Goal: Task Accomplishment & Management: Complete application form

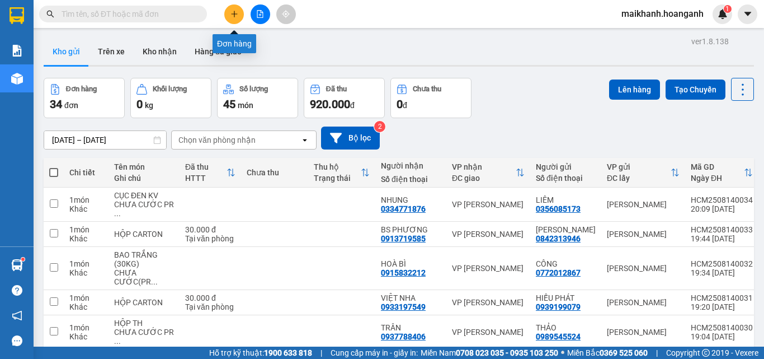
click at [233, 12] on icon "plus" at bounding box center [235, 14] width 8 height 8
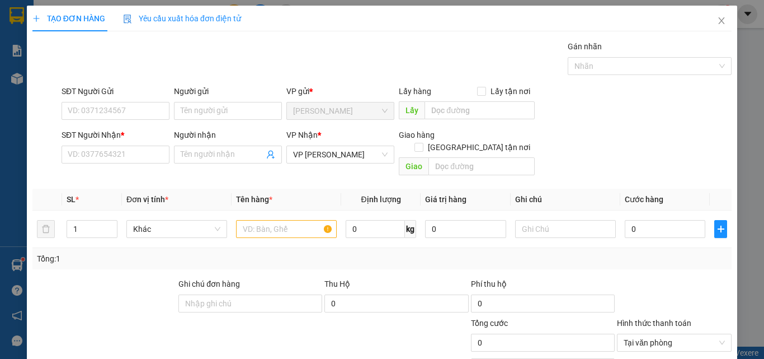
click at [104, 98] on div "SĐT Người Gửi" at bounding box center [116, 93] width 108 height 17
click at [115, 114] on input "SĐT Người Gửi" at bounding box center [116, 111] width 108 height 18
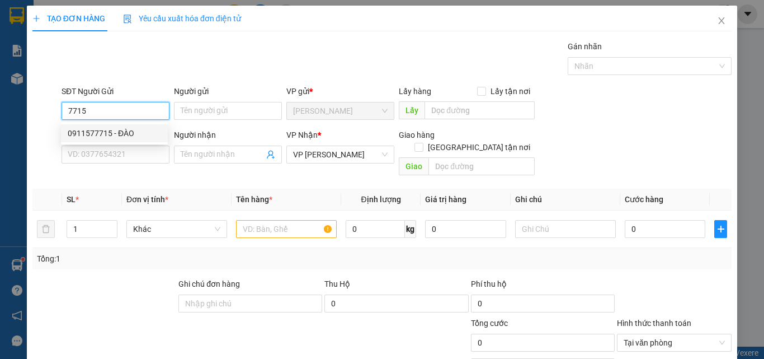
click at [100, 135] on div "0911577715 - ĐÀO" at bounding box center [114, 133] width 93 height 12
type input "0911577715"
type input "ĐÀO"
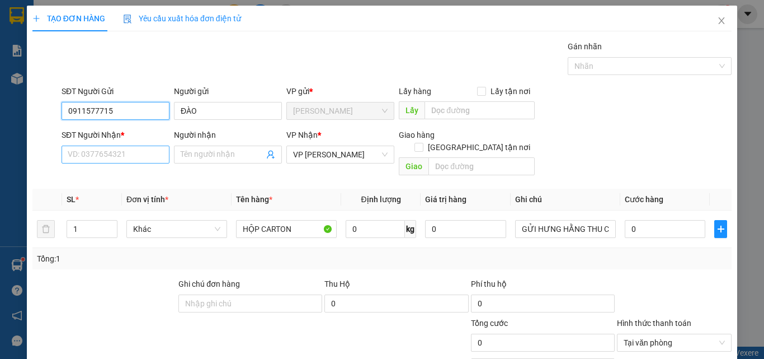
type input "0911577715"
click at [128, 153] on input "SĐT Người Nhận *" at bounding box center [116, 154] width 108 height 18
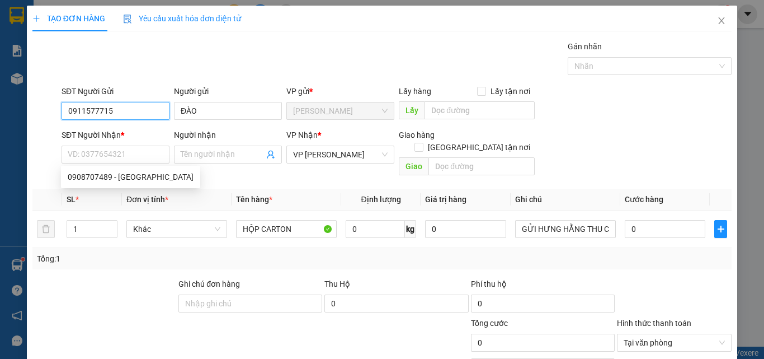
click at [120, 108] on input "0911577715" at bounding box center [116, 111] width 108 height 18
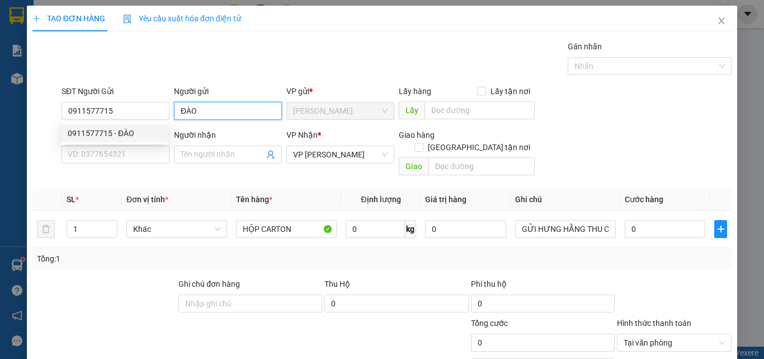
click at [218, 109] on input "ĐÀO" at bounding box center [228, 111] width 108 height 18
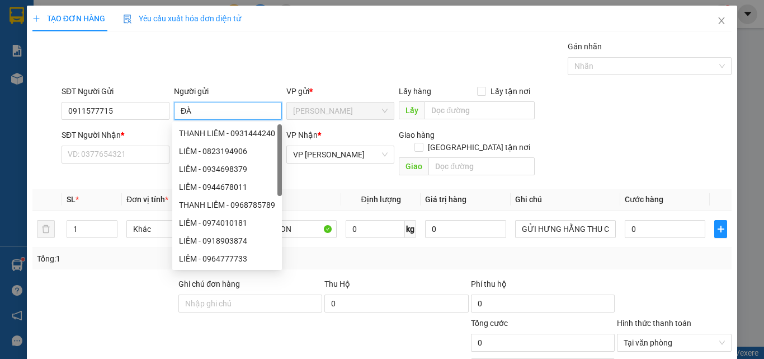
type input "Đ"
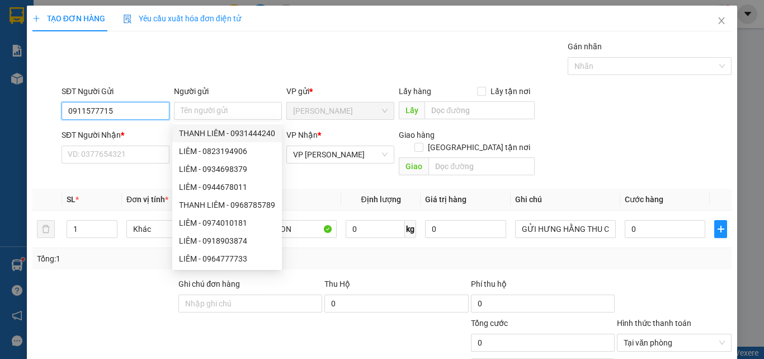
click at [125, 106] on input "0911577715" at bounding box center [116, 111] width 108 height 18
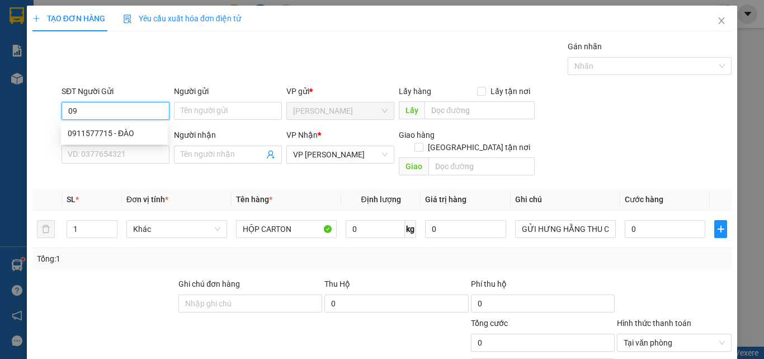
type input "0"
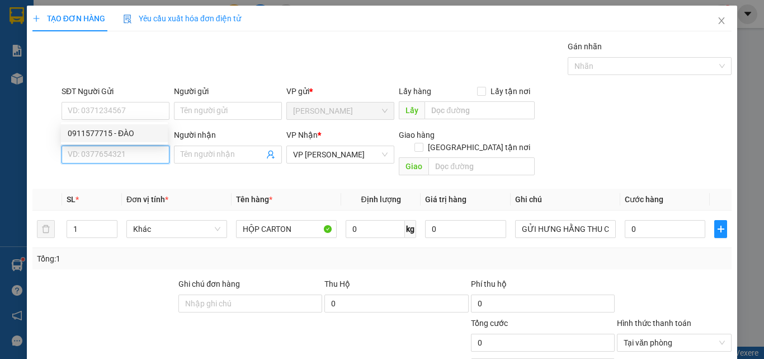
click at [130, 162] on input "SĐT Người Nhận *" at bounding box center [116, 154] width 108 height 18
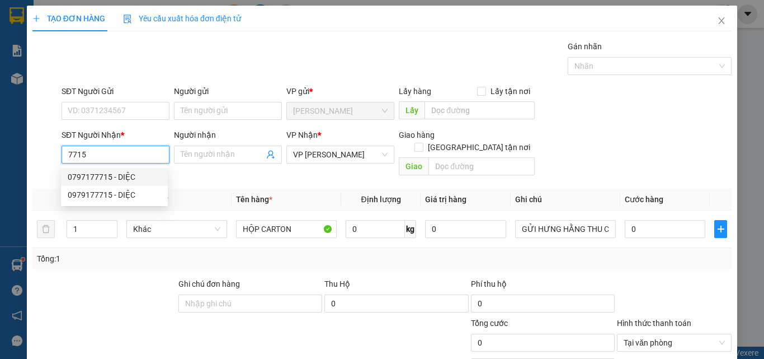
click at [110, 175] on div "0797177715 - DIỆC" at bounding box center [114, 177] width 93 height 12
type input "0797177715"
type input "DIỆC"
type input "50.000"
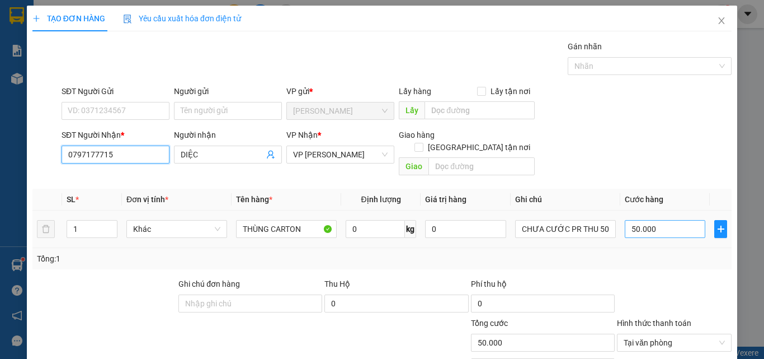
type input "0797177715"
click at [665, 220] on input "50.000" at bounding box center [665, 229] width 81 height 18
type input "0"
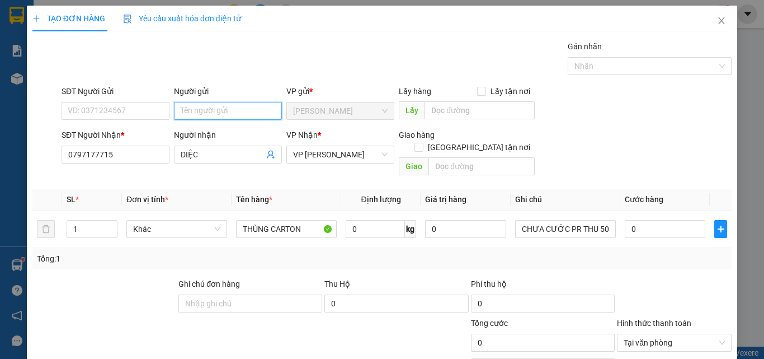
click at [231, 107] on input "Người gửi" at bounding box center [228, 111] width 108 height 18
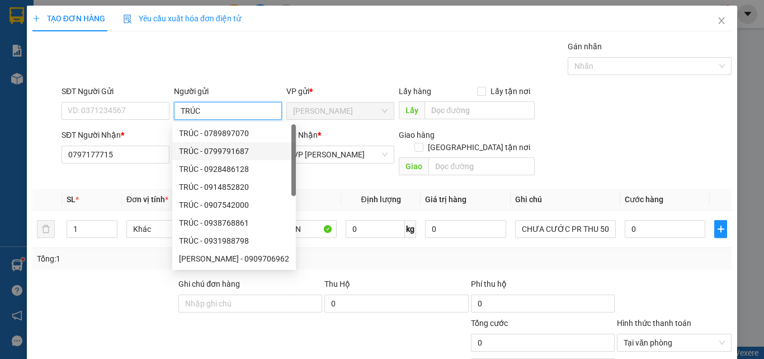
type input "TRÚC"
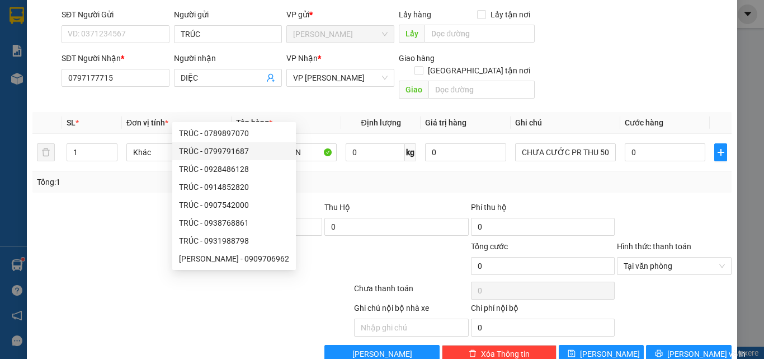
scroll to position [90, 0]
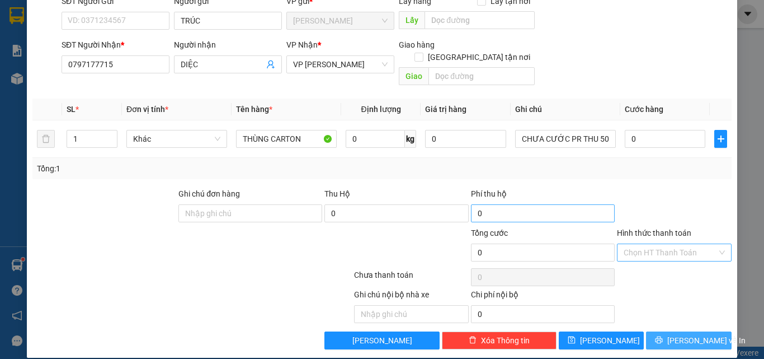
drag, startPoint x: 695, startPoint y: 321, endPoint x: 596, endPoint y: 200, distance: 156.6
click at [695, 334] on span "[PERSON_NAME] và In" at bounding box center [706, 340] width 78 height 12
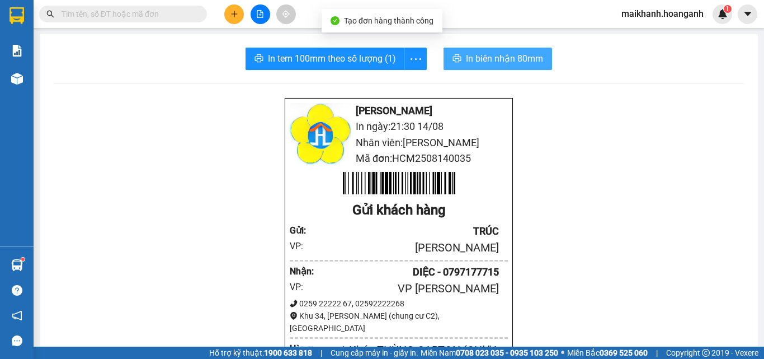
click at [496, 61] on span "In biên nhận 80mm" at bounding box center [504, 58] width 77 height 14
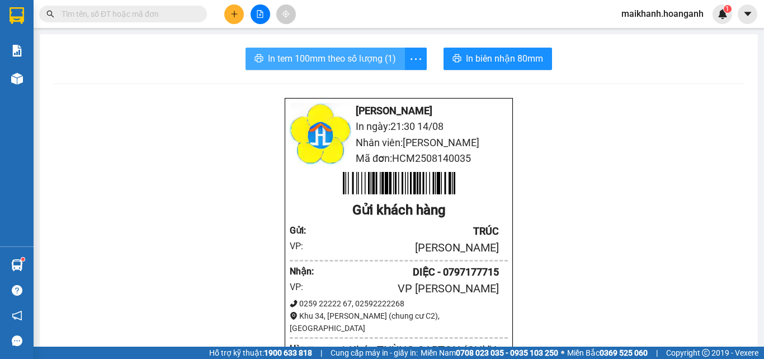
click at [318, 54] on span "In tem 100mm theo số lượng (1)" at bounding box center [332, 58] width 128 height 14
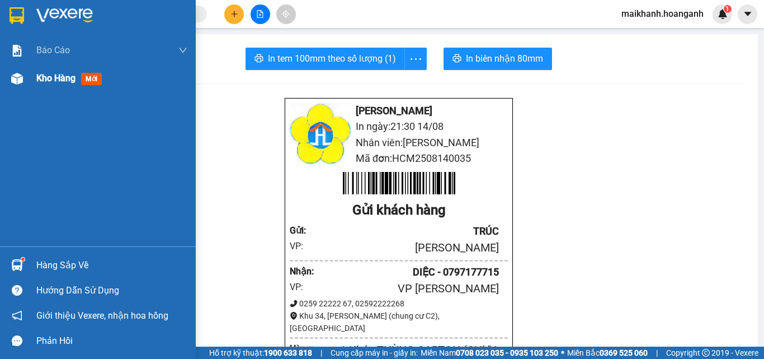
click at [57, 74] on span "Kho hàng" at bounding box center [55, 78] width 39 height 11
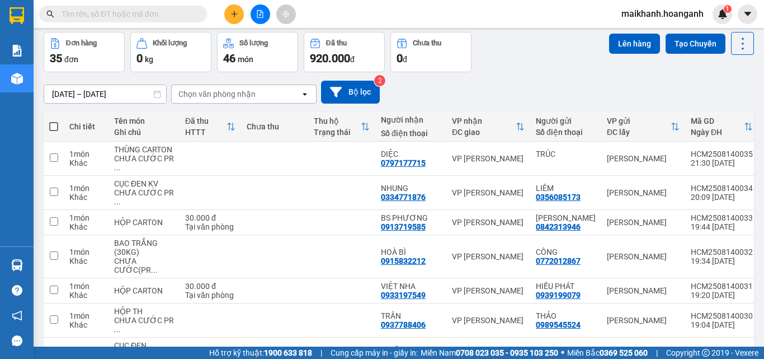
scroll to position [43, 0]
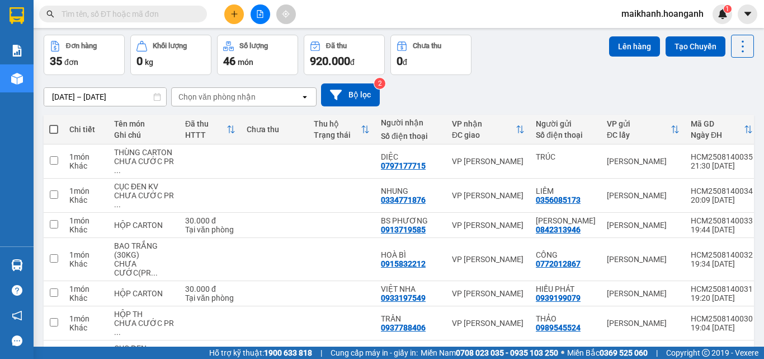
click at [53, 125] on span at bounding box center [53, 129] width 9 height 9
click at [54, 124] on input "checkbox" at bounding box center [54, 124] width 0 height 0
checkbox input "true"
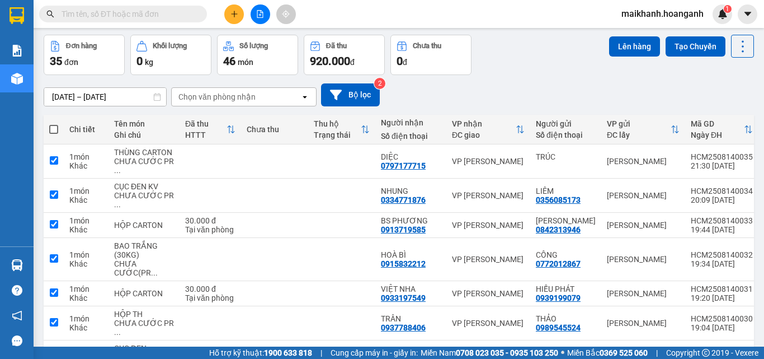
checkbox input "true"
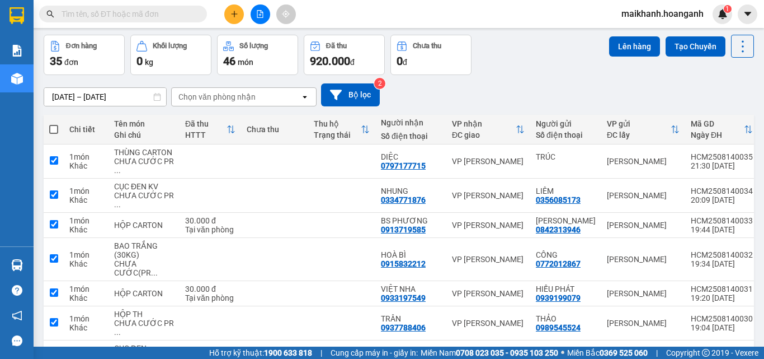
checkbox input "true"
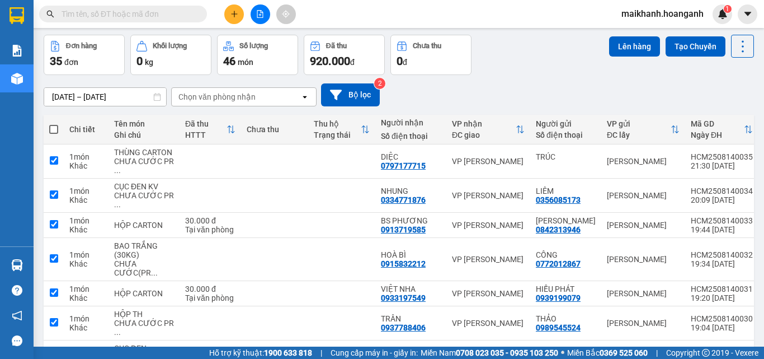
checkbox input "true"
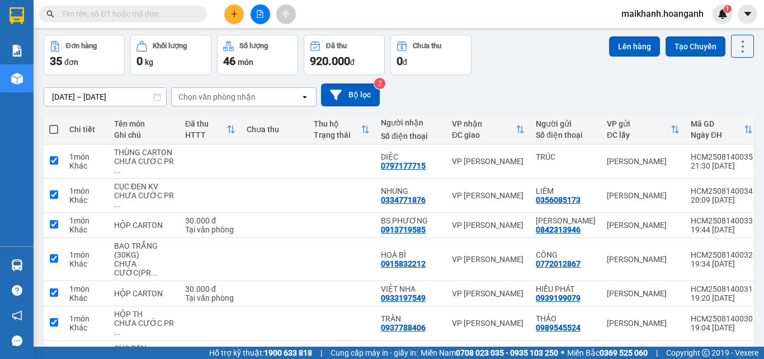
checkbox input "true"
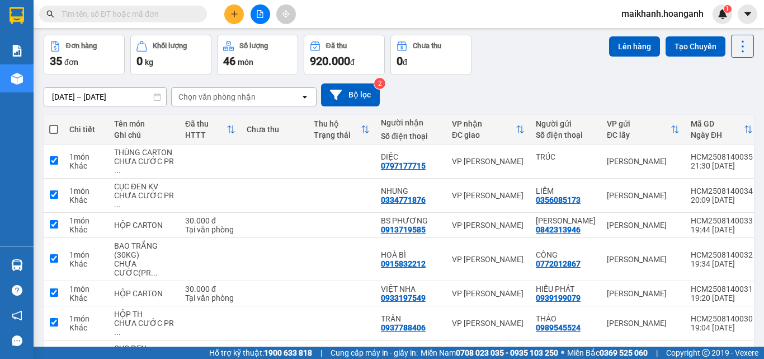
checkbox input "true"
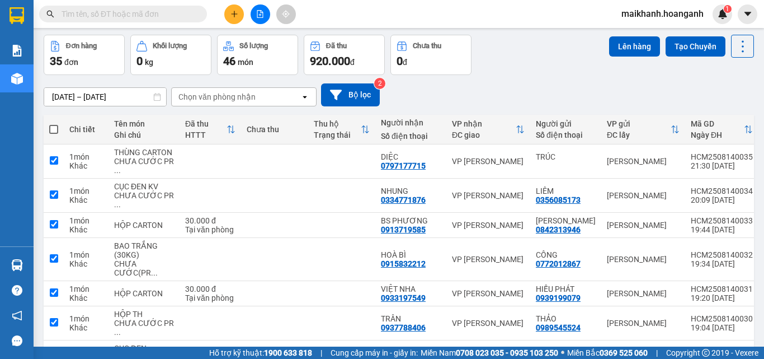
checkbox input "true"
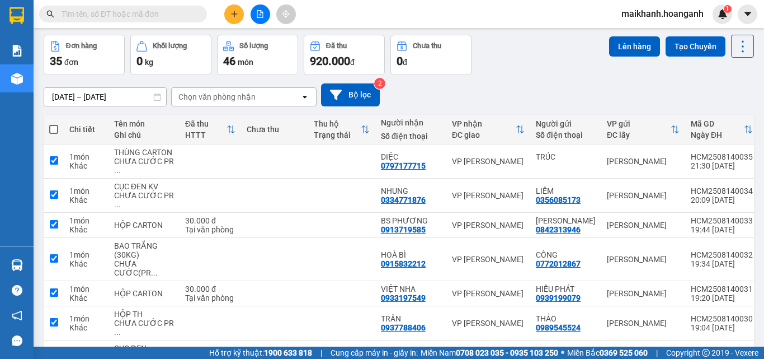
checkbox input "true"
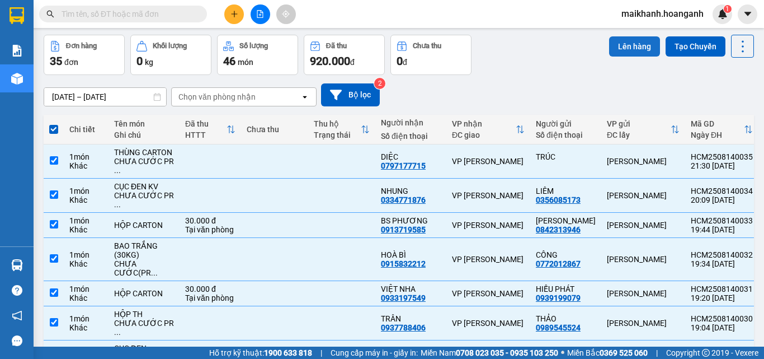
click at [631, 43] on button "Lên hàng" at bounding box center [634, 46] width 51 height 20
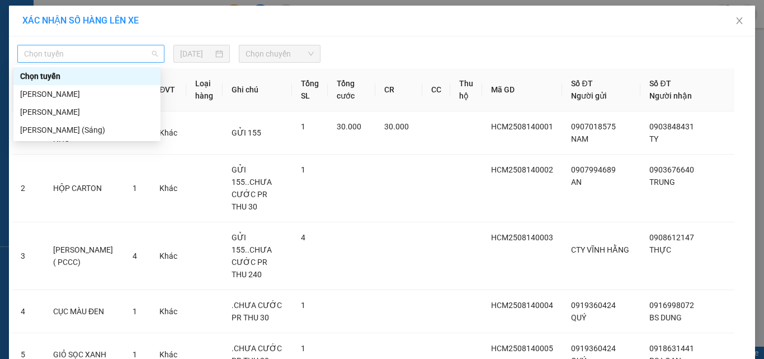
click at [85, 55] on span "Chọn tuyến" at bounding box center [91, 53] width 134 height 17
click at [105, 135] on div "Hồ Chí Minh - Phan Rang (Sáng)" at bounding box center [87, 130] width 134 height 12
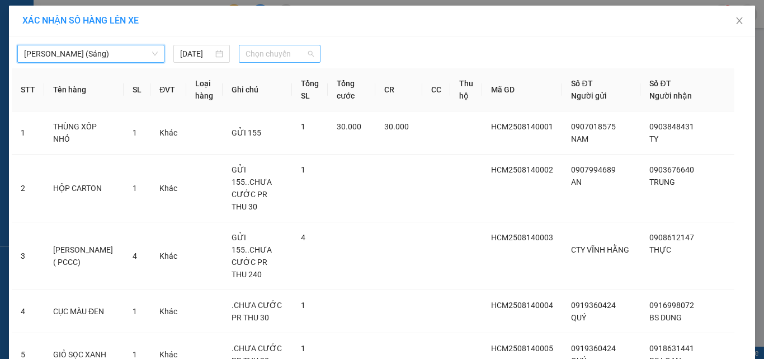
click at [306, 50] on span "Chọn chuyến" at bounding box center [280, 53] width 69 height 17
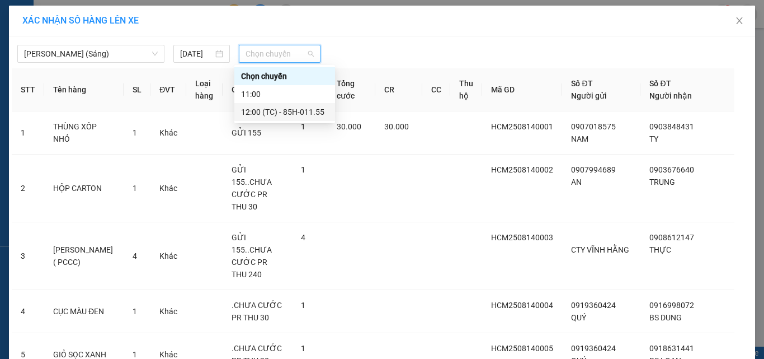
click at [313, 112] on div "12:00 (TC) - 85H-011.55" at bounding box center [284, 112] width 87 height 12
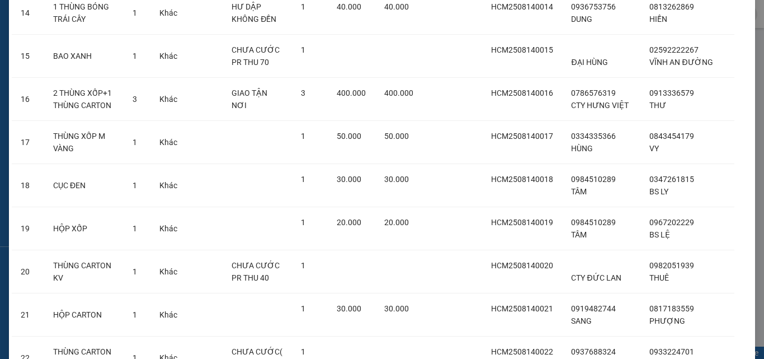
scroll to position [1447, 0]
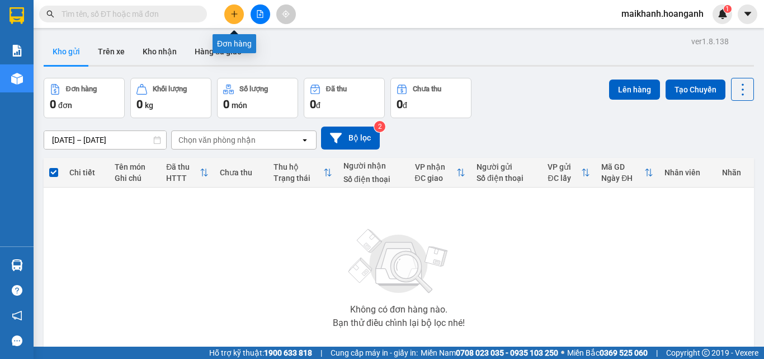
click at [237, 13] on icon "plus" at bounding box center [235, 14] width 8 height 8
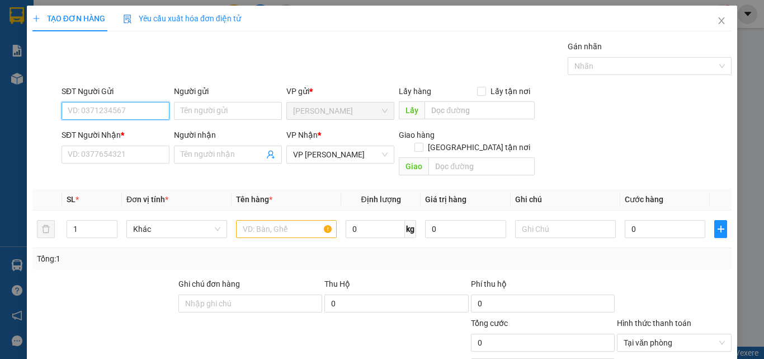
click at [158, 112] on input "SĐT Người Gửi" at bounding box center [116, 111] width 108 height 18
click at [106, 133] on div "0378422498 - ALPHA" at bounding box center [114, 133] width 93 height 12
type input "0378422498"
type input "ALPHA"
type input "30.000"
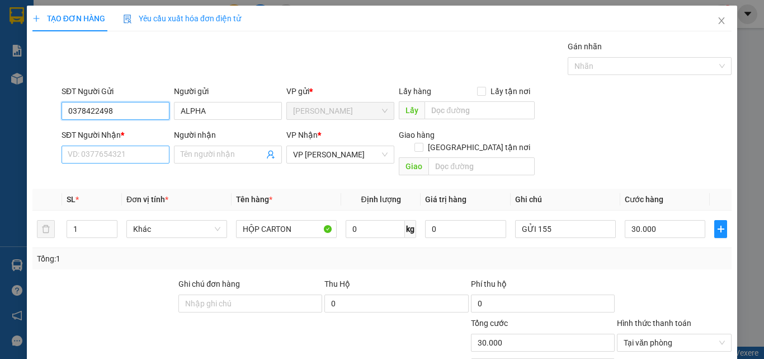
type input "0378422498"
click at [134, 153] on input "SĐT Người Nhận *" at bounding box center [116, 154] width 108 height 18
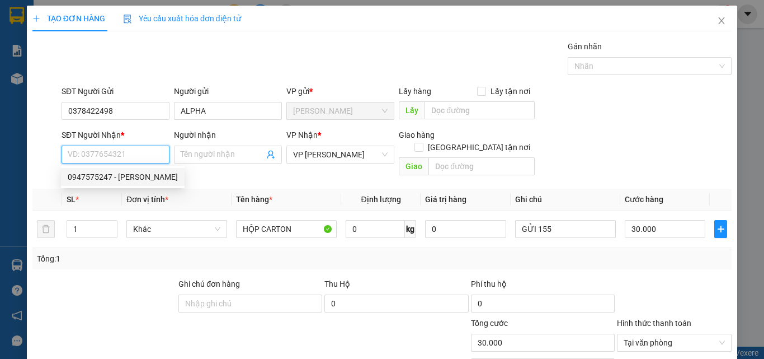
click at [135, 172] on div "0947575247 - VƯƠNG" at bounding box center [123, 177] width 110 height 12
type input "0947575247"
type input "VƯƠNG"
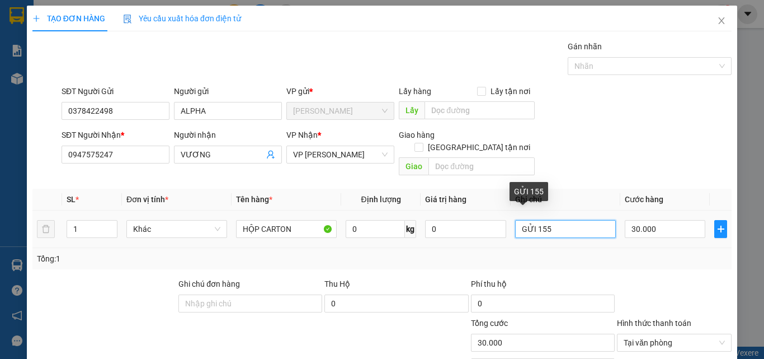
click at [561, 220] on input "GỬI 155" at bounding box center [565, 229] width 101 height 18
type input "G"
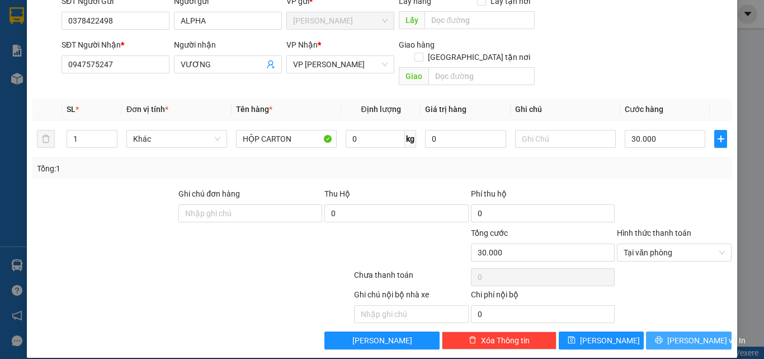
click at [695, 334] on span "[PERSON_NAME] và In" at bounding box center [706, 340] width 78 height 12
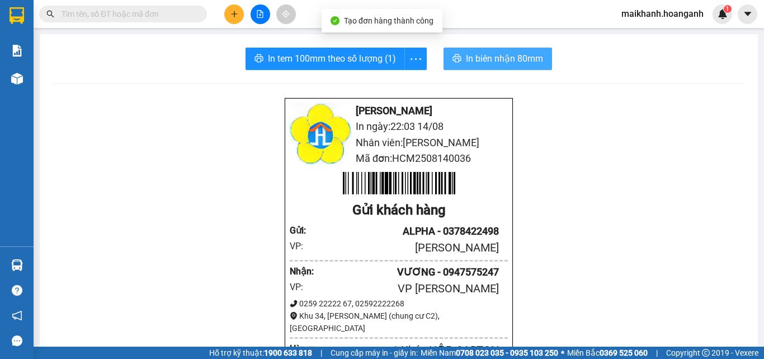
click at [474, 57] on span "In biên nhận 80mm" at bounding box center [504, 58] width 77 height 14
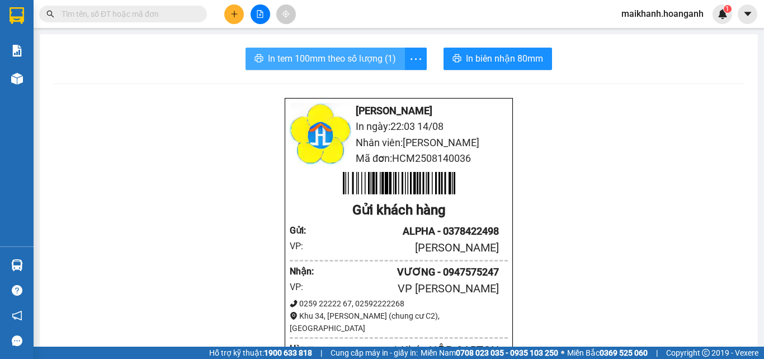
click at [325, 61] on span "In tem 100mm theo số lượng (1)" at bounding box center [332, 58] width 128 height 14
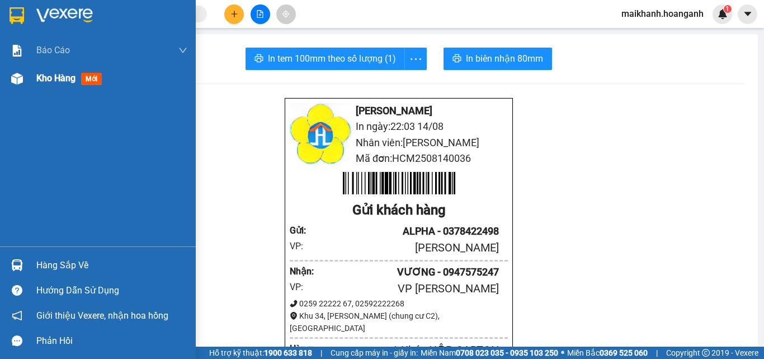
click at [67, 80] on span "Kho hàng" at bounding box center [55, 78] width 39 height 11
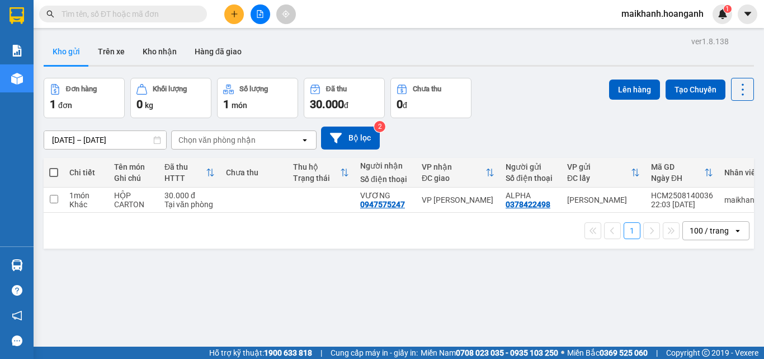
click at [52, 171] on span at bounding box center [53, 172] width 9 height 9
click at [54, 167] on input "checkbox" at bounding box center [54, 167] width 0 height 0
checkbox input "true"
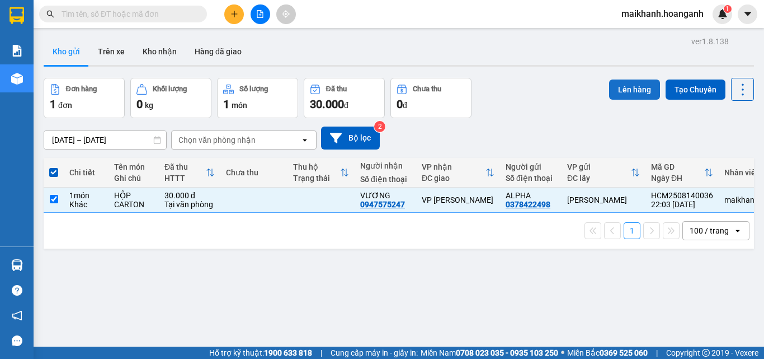
click at [632, 86] on button "Lên hàng" at bounding box center [634, 89] width 51 height 20
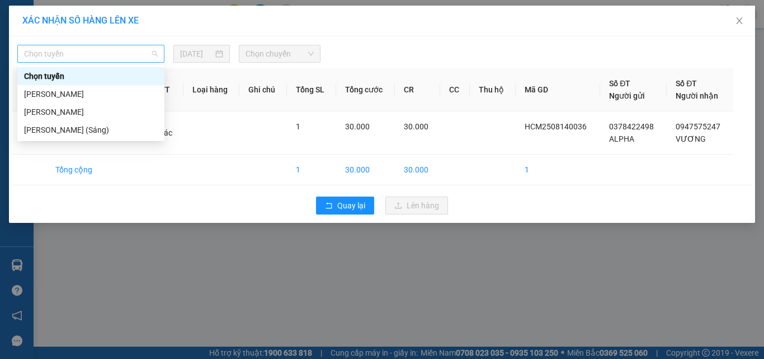
click at [114, 47] on span "Chọn tuyến" at bounding box center [91, 53] width 134 height 17
click at [102, 132] on div "Hồ Chí Minh - Phan Rang (Sáng)" at bounding box center [91, 130] width 134 height 12
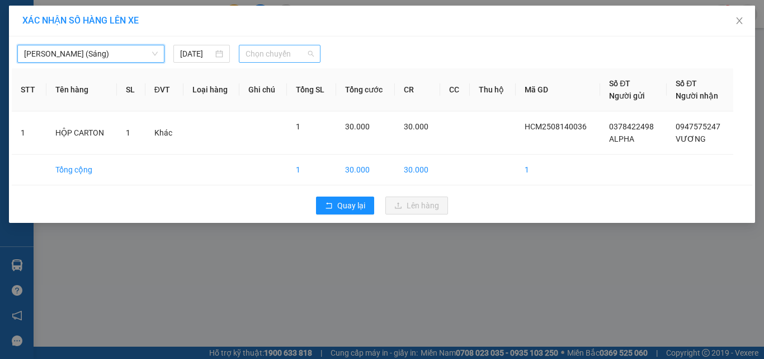
click at [306, 51] on span "Chọn chuyến" at bounding box center [280, 53] width 69 height 17
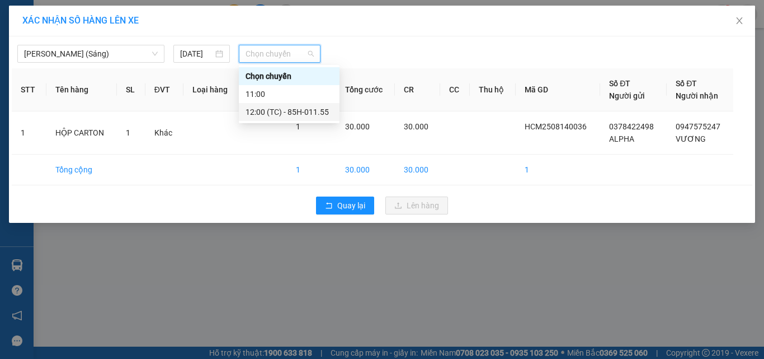
click at [307, 110] on div "12:00 (TC) - 85H-011.55" at bounding box center [289, 112] width 87 height 12
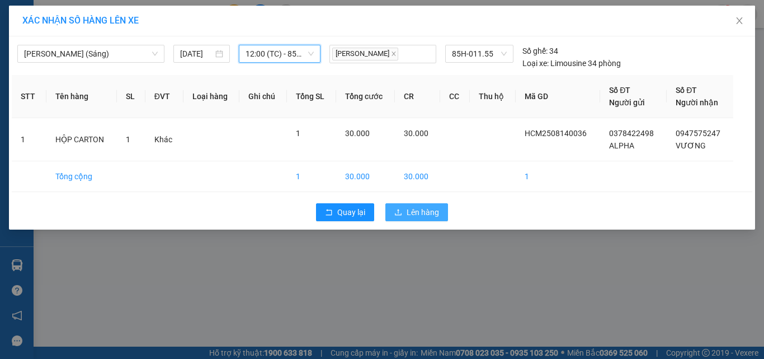
click at [425, 216] on span "Lên hàng" at bounding box center [423, 212] width 32 height 12
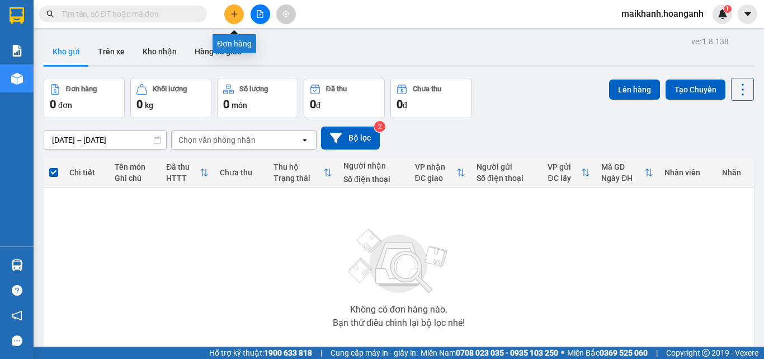
click at [237, 12] on icon "plus" at bounding box center [235, 14] width 8 height 8
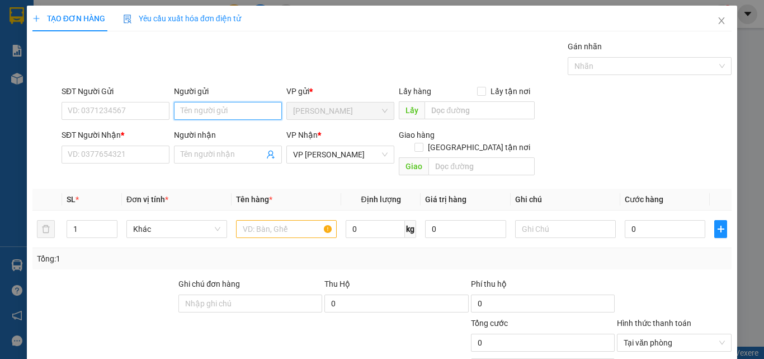
click at [234, 111] on input "Người gửi" at bounding box center [228, 111] width 108 height 18
type input "PVSG"
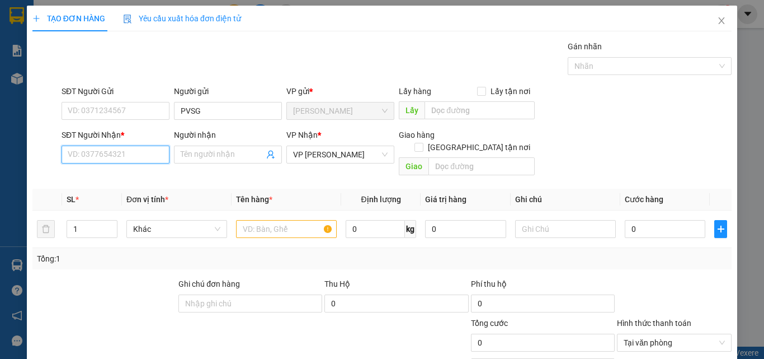
click at [101, 151] on input "SĐT Người Nhận *" at bounding box center [116, 154] width 108 height 18
type input "7"
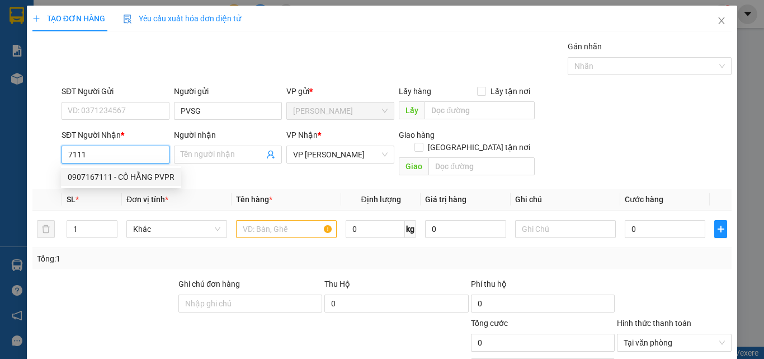
click at [92, 171] on div "0907167111 - CÔ HẰNG PVPR" at bounding box center [121, 177] width 107 height 12
type input "0907167111"
type input "CÔ HẰNG PVPR"
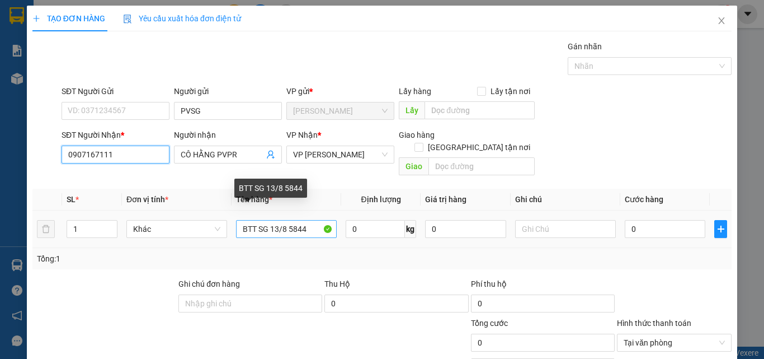
type input "0907167111"
click at [307, 220] on input "BTT SG 13/8 5844" at bounding box center [286, 229] width 101 height 18
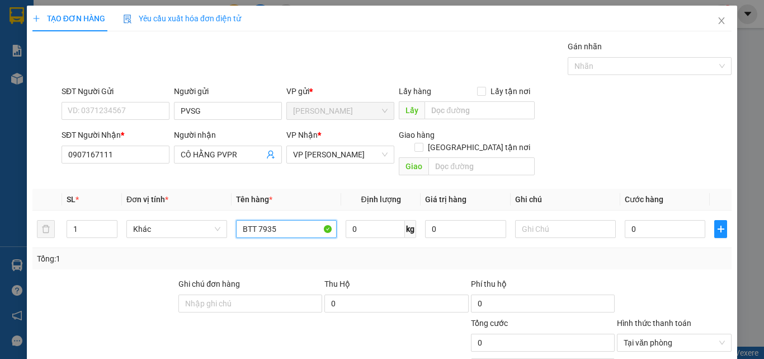
type input "BTT 7935"
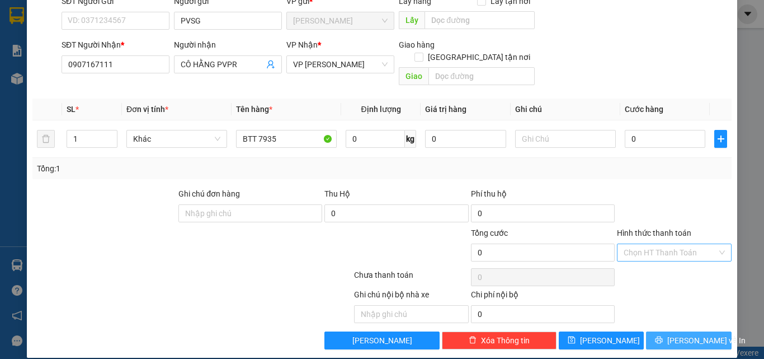
click at [687, 334] on span "[PERSON_NAME] và In" at bounding box center [706, 340] width 78 height 12
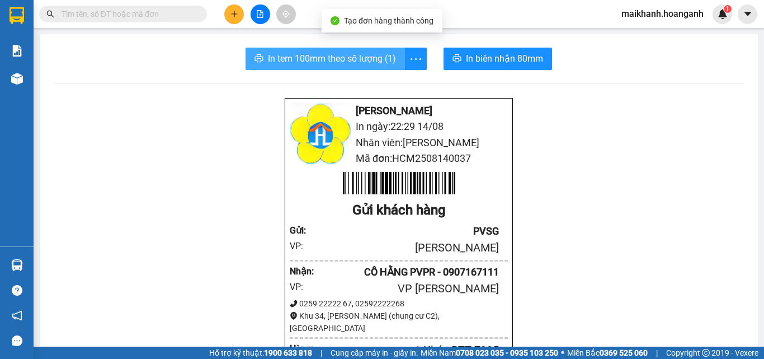
click at [314, 56] on span "In tem 100mm theo số lượng (1)" at bounding box center [332, 58] width 128 height 14
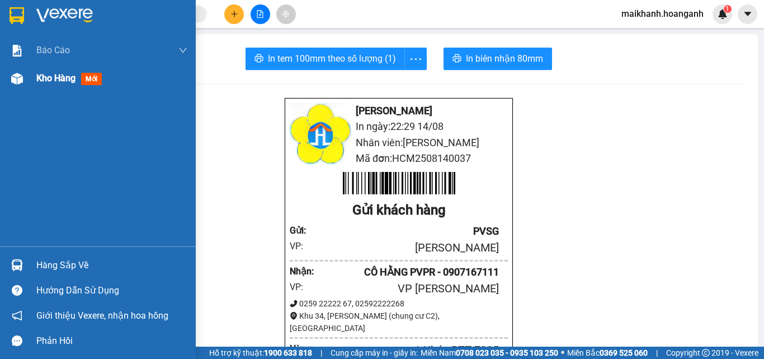
click at [45, 78] on span "Kho hàng" at bounding box center [55, 78] width 39 height 11
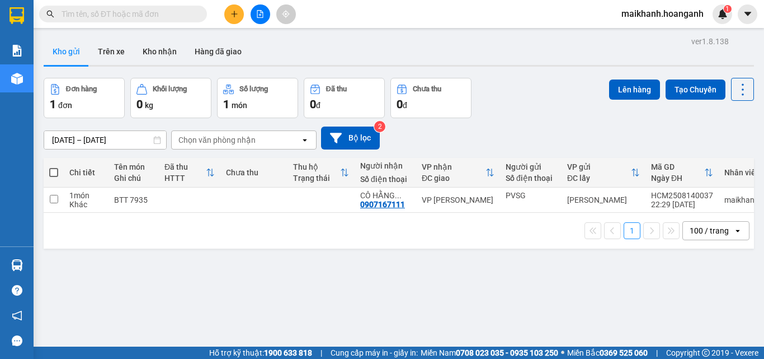
click at [51, 170] on span at bounding box center [53, 172] width 9 height 9
click at [54, 167] on input "checkbox" at bounding box center [54, 167] width 0 height 0
checkbox input "true"
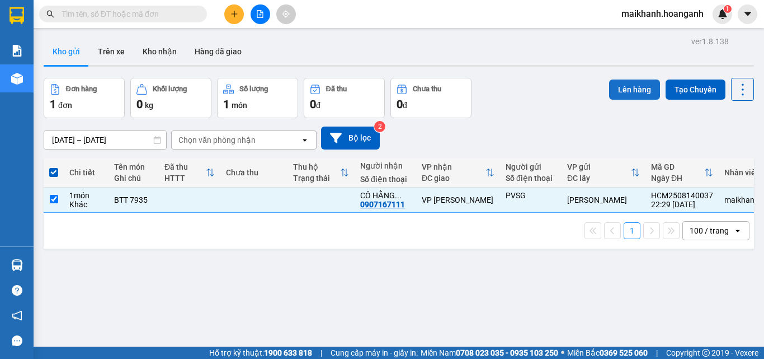
click at [633, 88] on button "Lên hàng" at bounding box center [634, 89] width 51 height 20
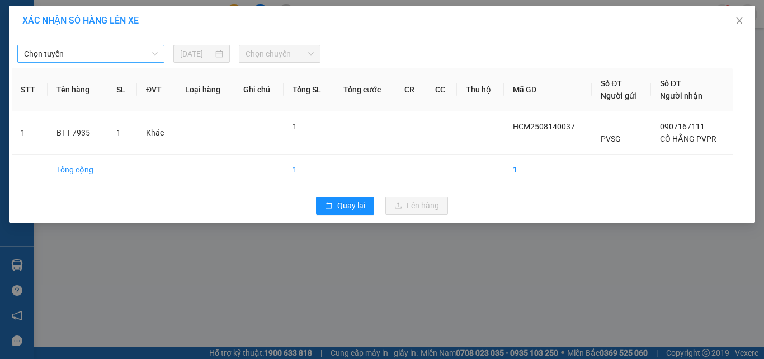
click at [151, 50] on span "Chọn tuyến" at bounding box center [91, 53] width 134 height 17
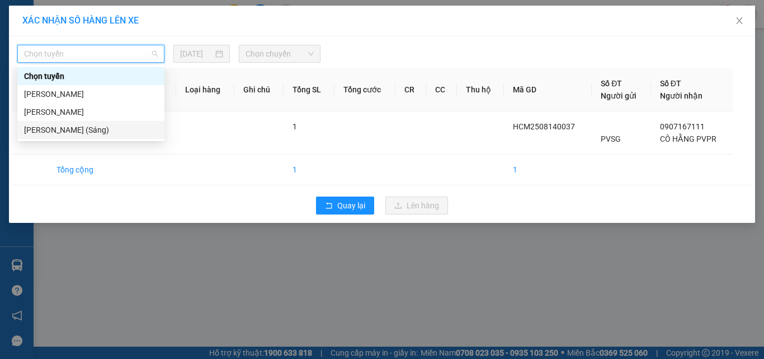
click at [111, 128] on div "Hồ Chí Minh - Phan Rang (Sáng)" at bounding box center [91, 130] width 134 height 12
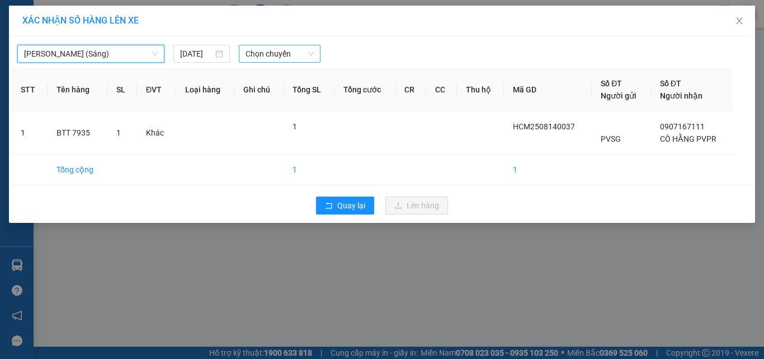
drag, startPoint x: 285, startPoint y: 55, endPoint x: 289, endPoint y: 62, distance: 7.3
click at [286, 57] on span "Chọn chuyến" at bounding box center [280, 53] width 69 height 17
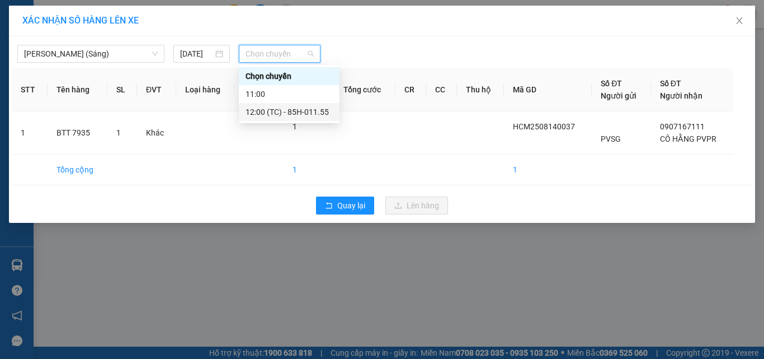
click at [315, 111] on div "12:00 (TC) - 85H-011.55" at bounding box center [289, 112] width 87 height 12
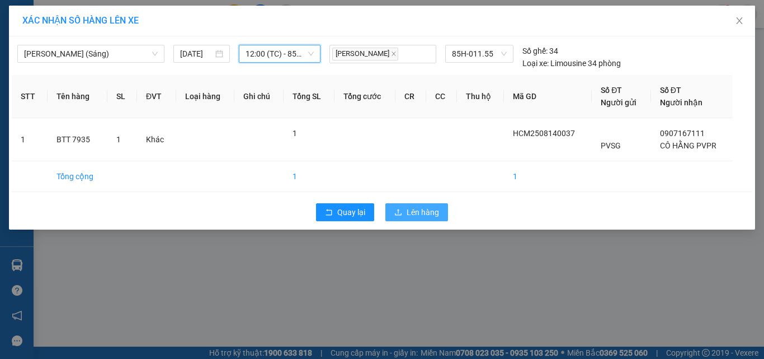
click at [428, 207] on span "Lên hàng" at bounding box center [423, 212] width 32 height 12
